Goal: Information Seeking & Learning: Learn about a topic

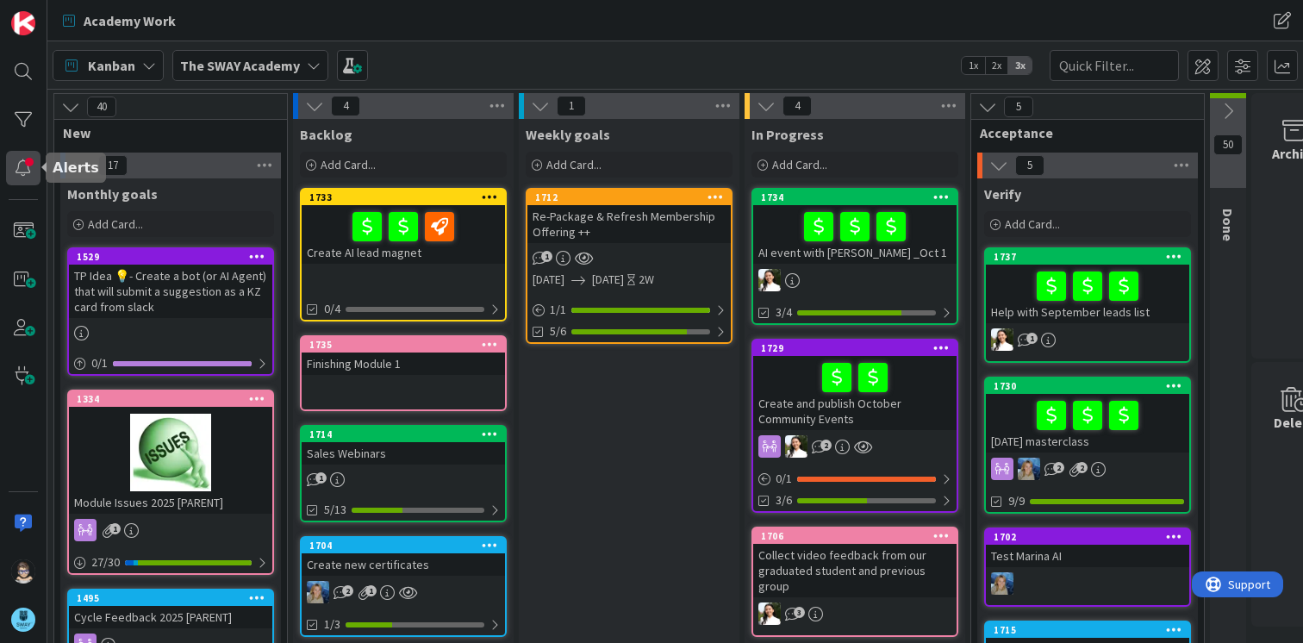
click at [34, 171] on div at bounding box center [23, 168] width 34 height 34
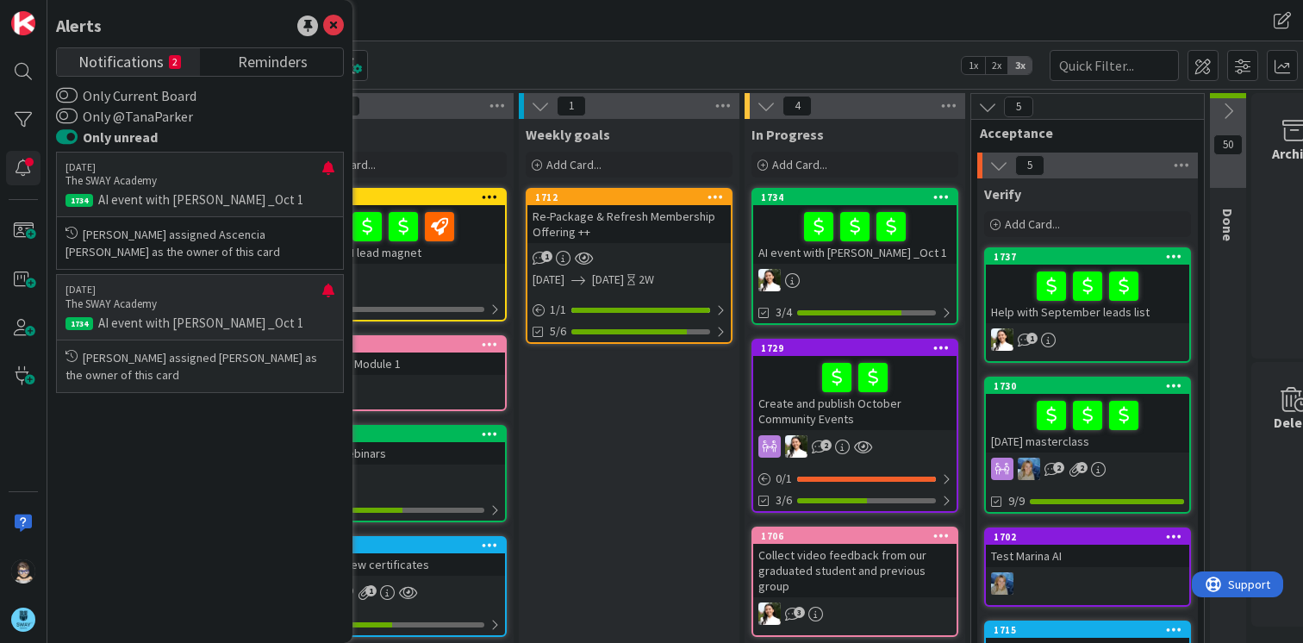
click at [283, 311] on p "The SWAY Academy" at bounding box center [193, 304] width 257 height 16
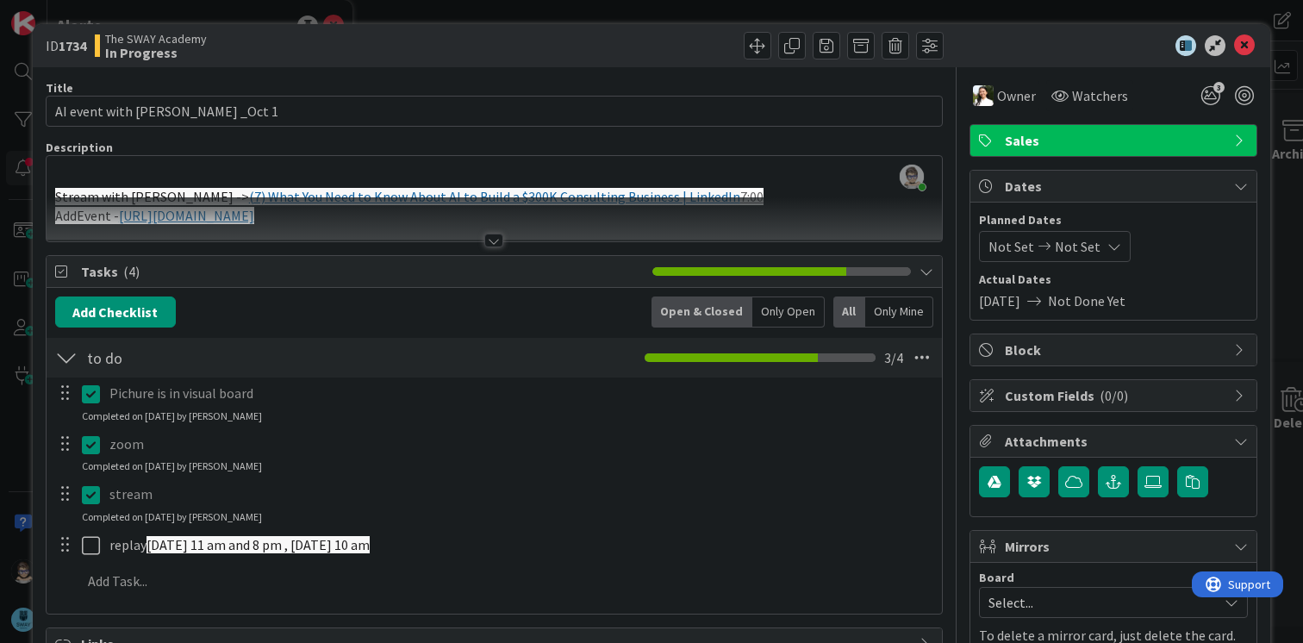
click at [487, 242] on div at bounding box center [493, 241] width 19 height 14
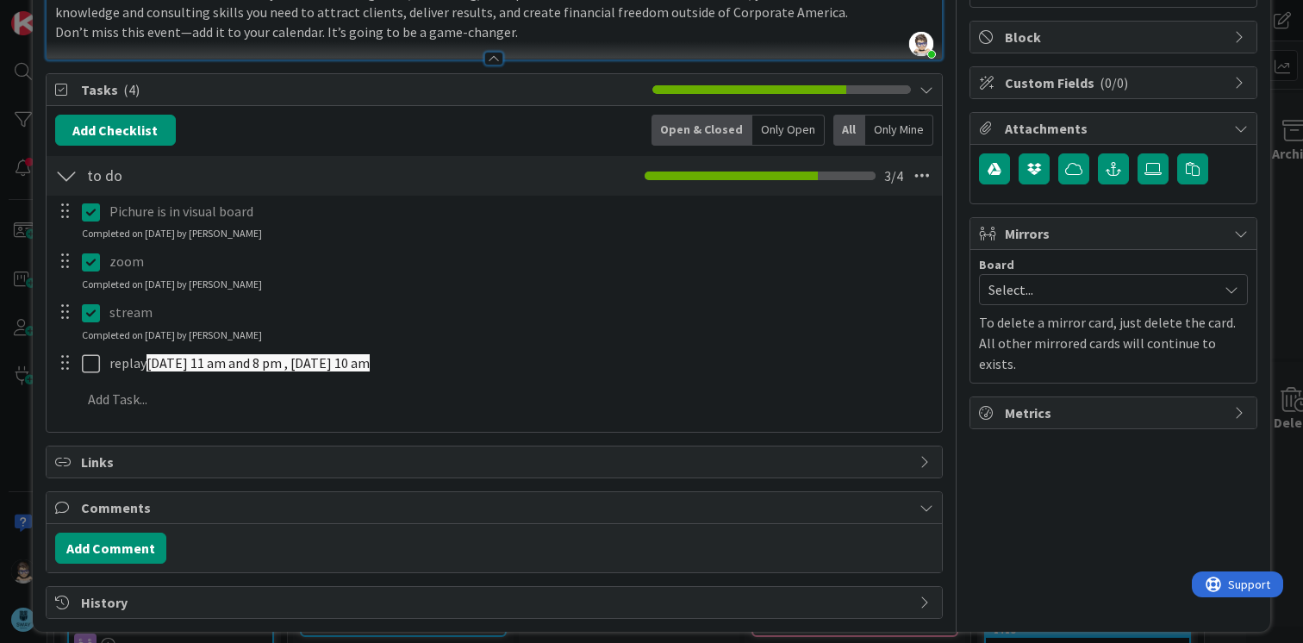
scroll to position [326, 0]
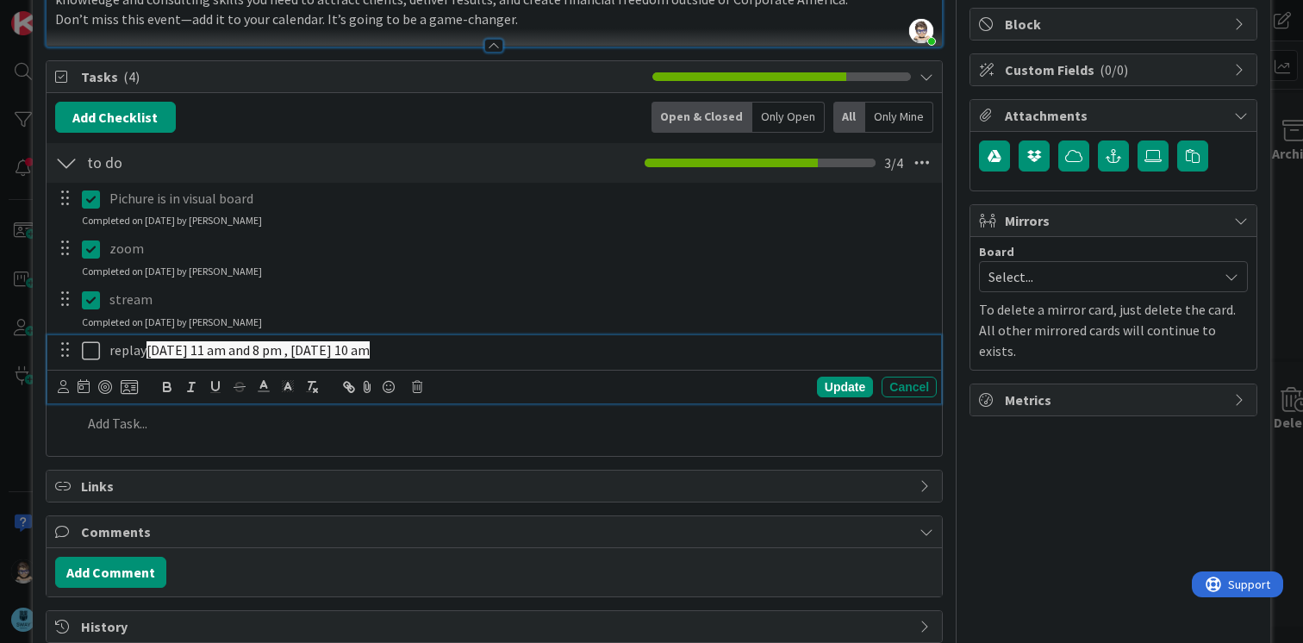
click at [366, 346] on span "Thursday 11 am and 8 pm , Saturday 10 am" at bounding box center [257, 349] width 223 height 17
click at [521, 277] on div "zoom Update Cancel Completed on 09/26/2025 by Ascencia Fike Komala" at bounding box center [494, 257] width 894 height 46
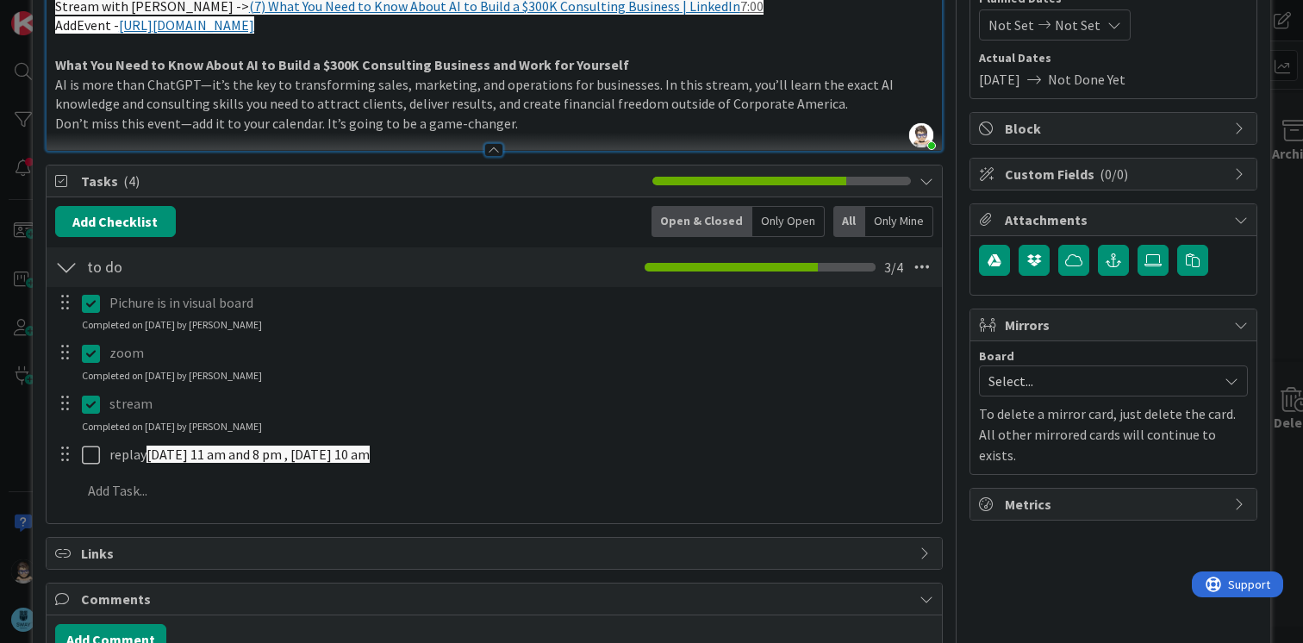
scroll to position [0, 0]
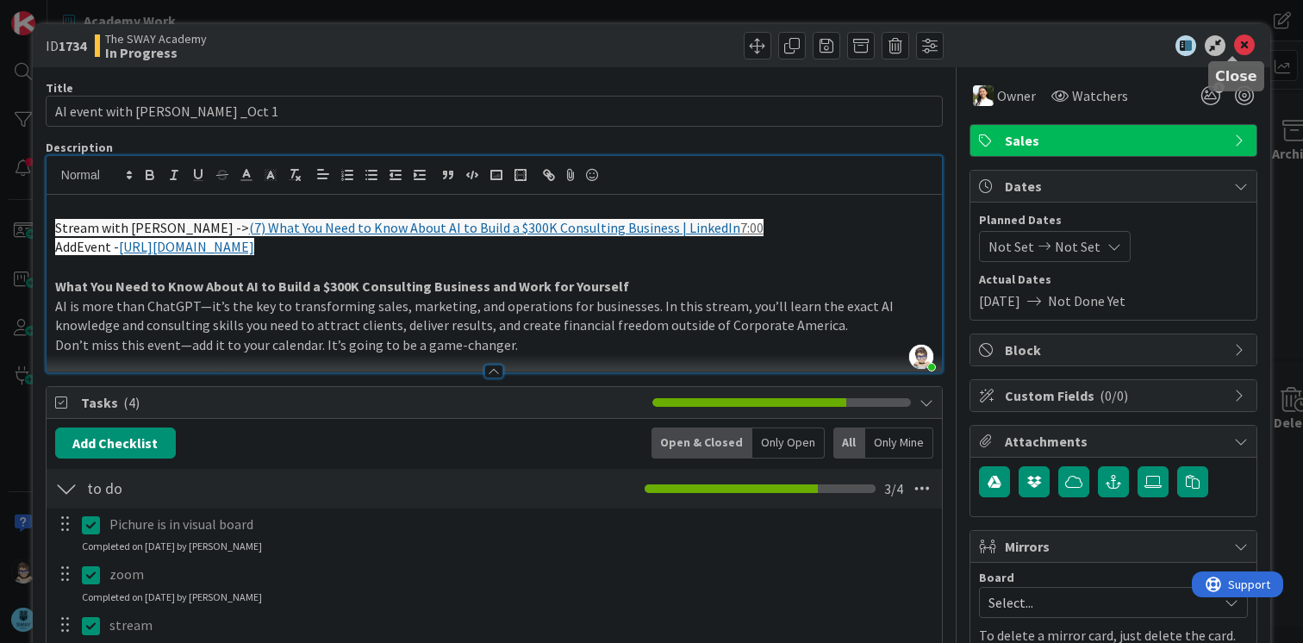
click at [1236, 41] on icon at bounding box center [1244, 45] width 21 height 21
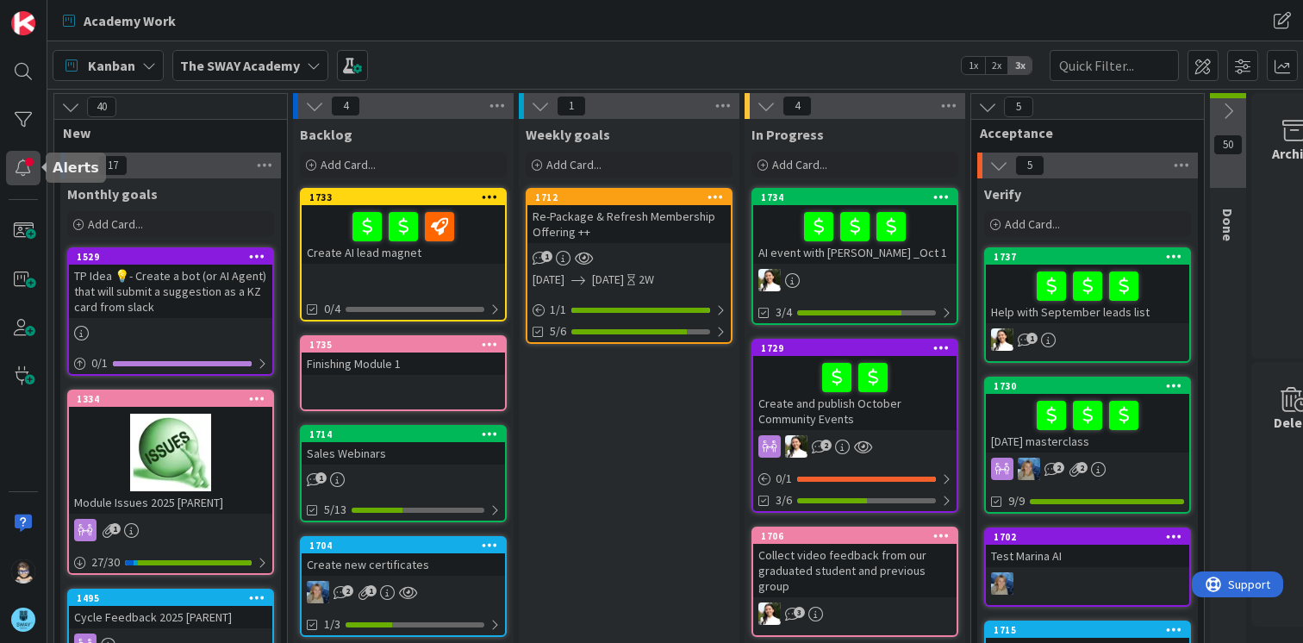
click at [28, 165] on div at bounding box center [23, 168] width 34 height 34
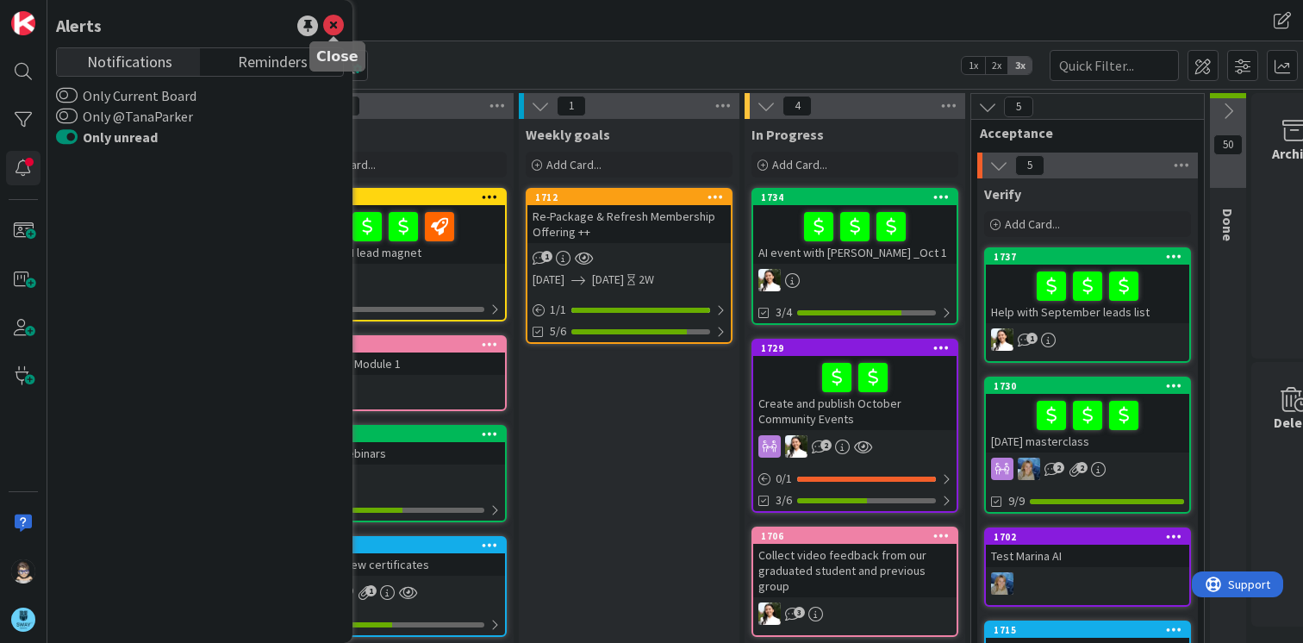
click at [336, 27] on icon at bounding box center [333, 26] width 21 height 21
